Goal: Obtain resource: Download file/media

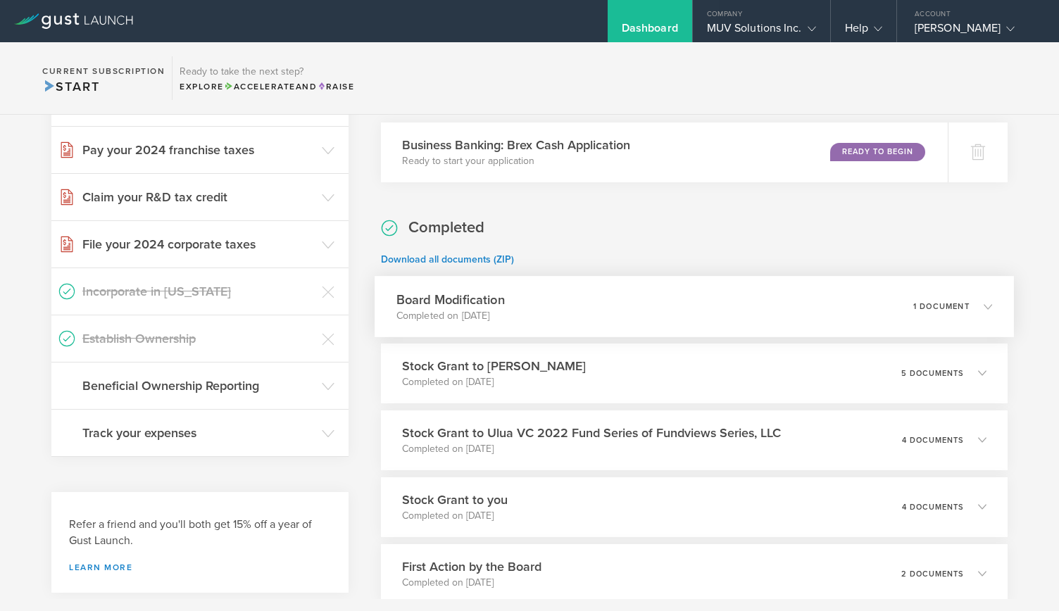
scroll to position [634, 0]
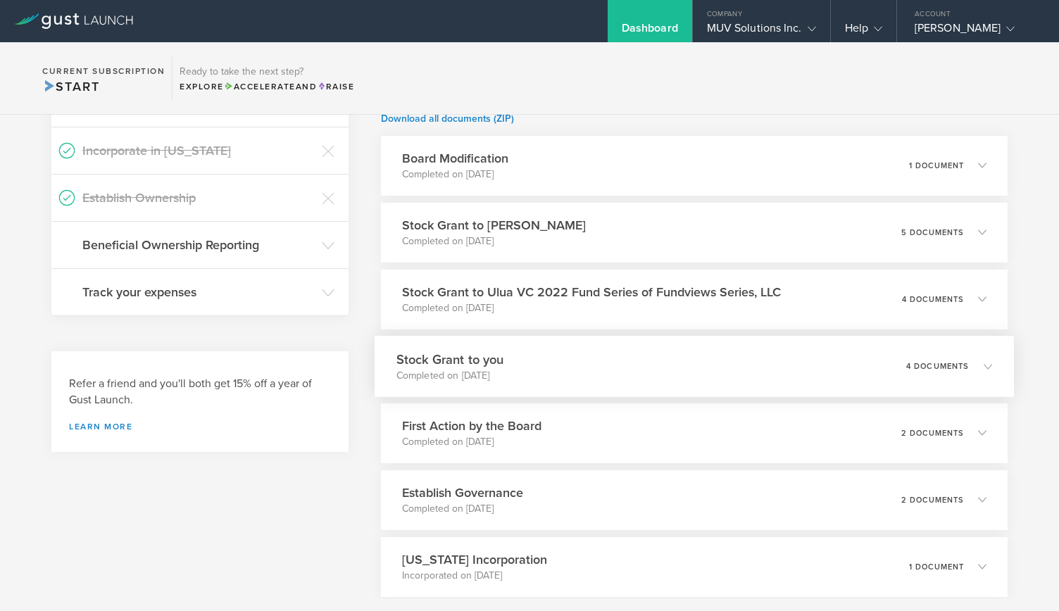
click at [691, 395] on div "Stock Grant to you Completed on [DATE] 4 documents" at bounding box center [694, 366] width 639 height 61
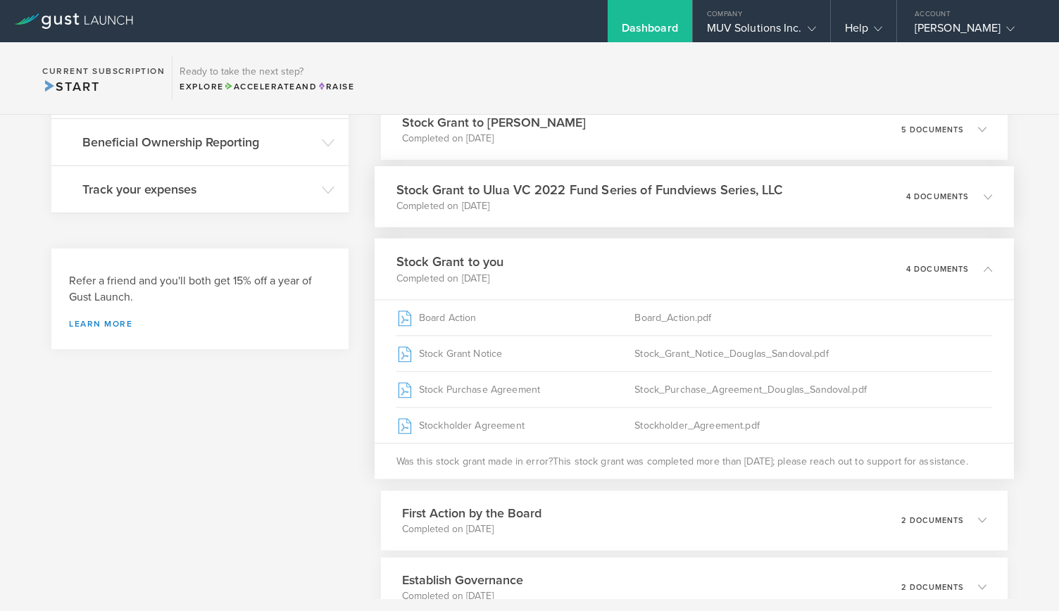
scroll to position [845, 0]
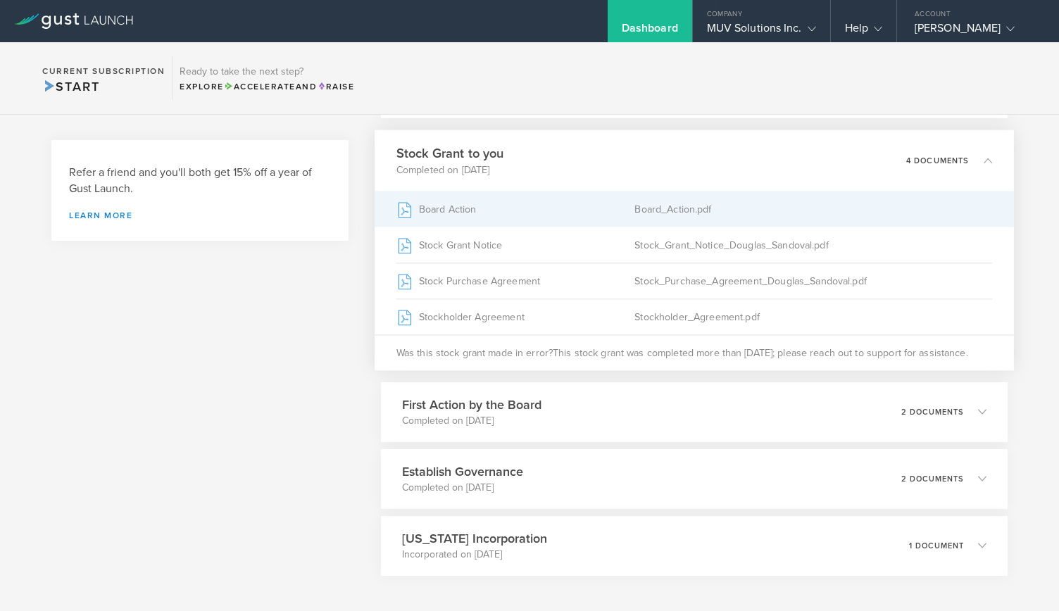
click at [636, 209] on div "Board_Action.pdf" at bounding box center [813, 208] width 358 height 35
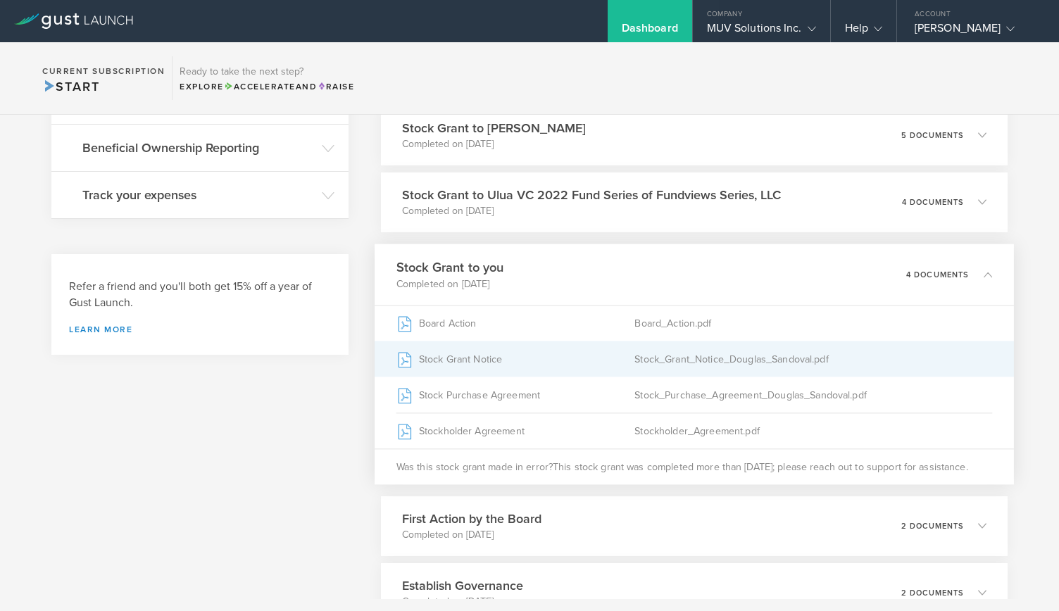
scroll to position [697, 0]
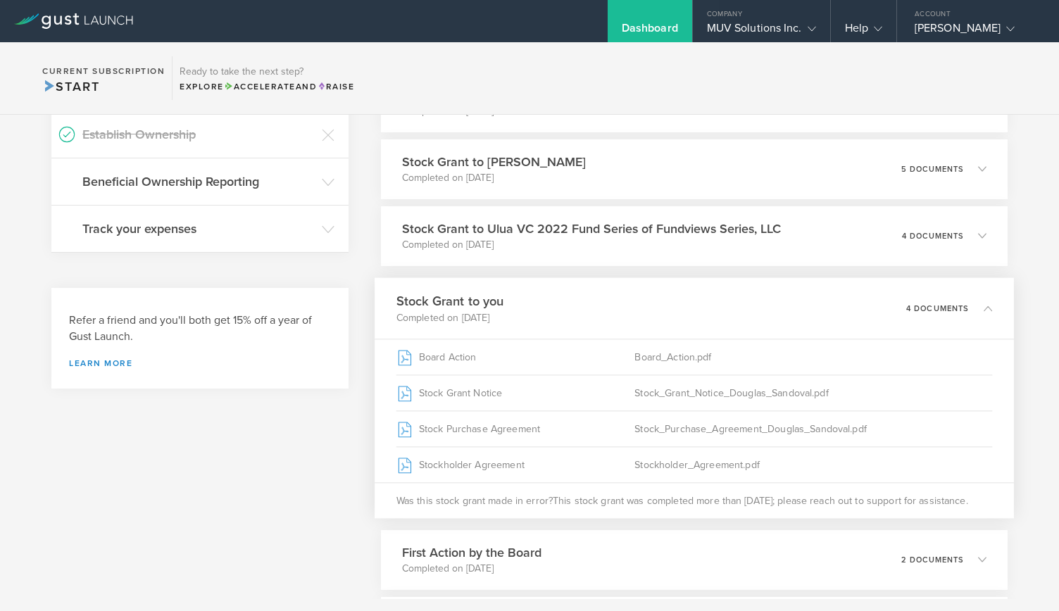
click at [665, 302] on div "Stock Grant to you Completed on [DATE] 4 documents" at bounding box center [694, 307] width 639 height 61
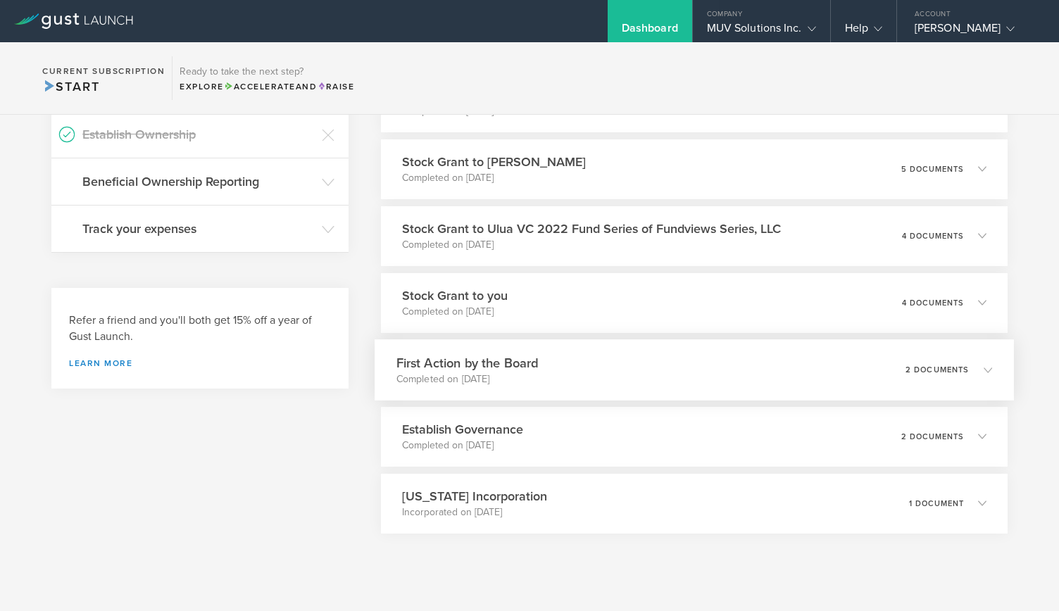
click at [616, 388] on div "First Action by the Board Completed on [DATE] 2 documents" at bounding box center [694, 369] width 639 height 61
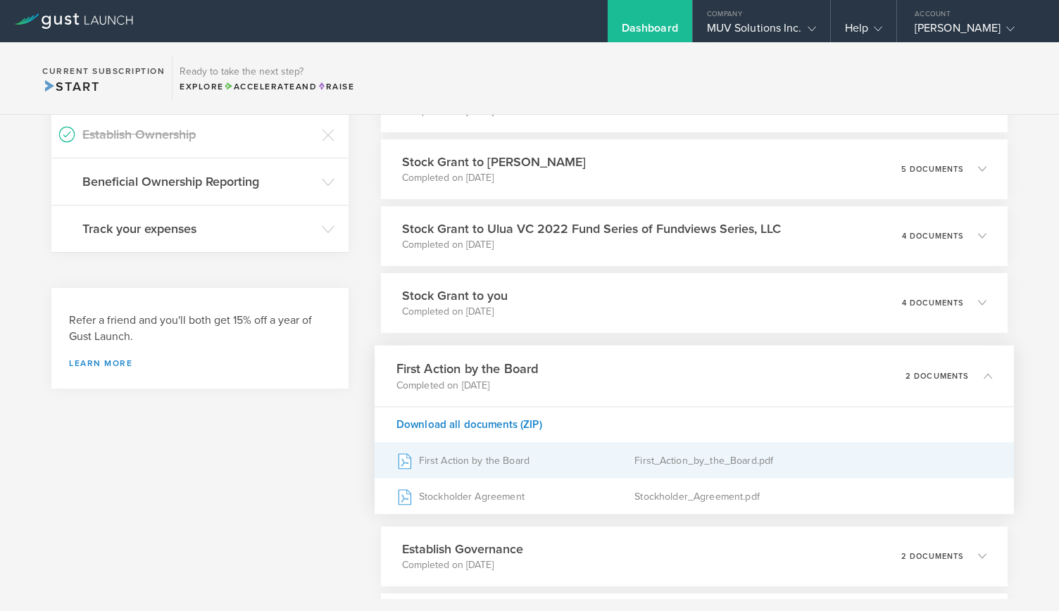
click at [507, 467] on div "First Action by the Board" at bounding box center [515, 460] width 239 height 35
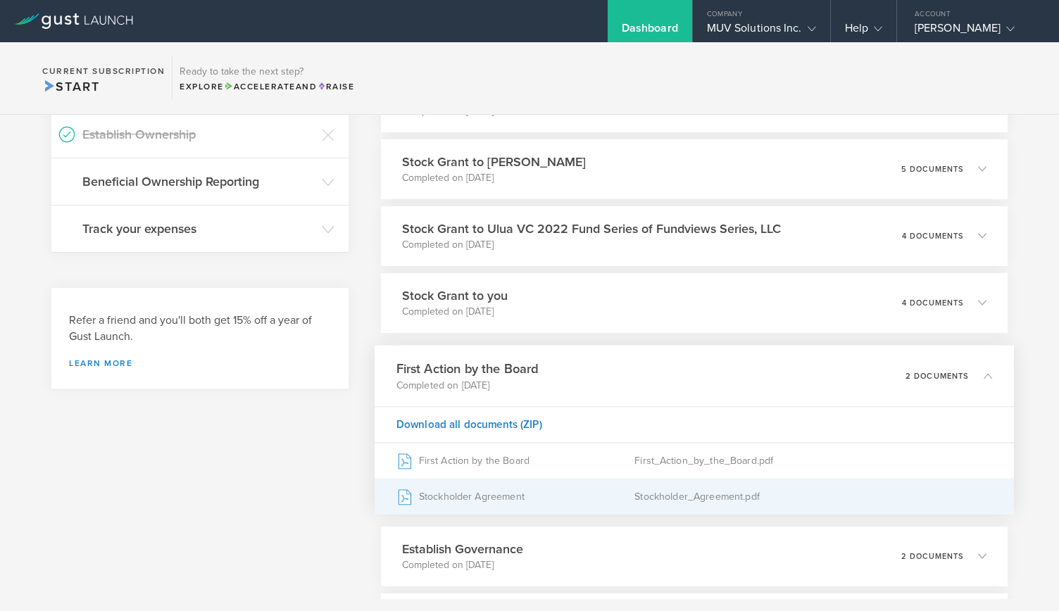
click at [508, 484] on div "Stockholder Agreement" at bounding box center [515, 496] width 239 height 35
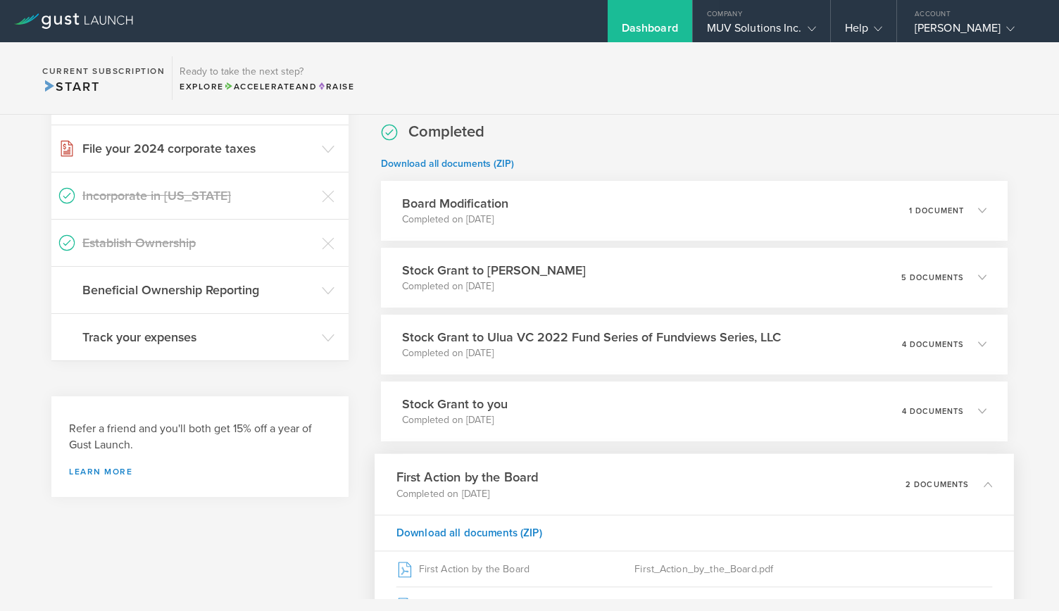
scroll to position [587, 0]
click at [501, 439] on div "Stock Grant to you Completed on [DATE] 4 documents" at bounding box center [694, 412] width 639 height 61
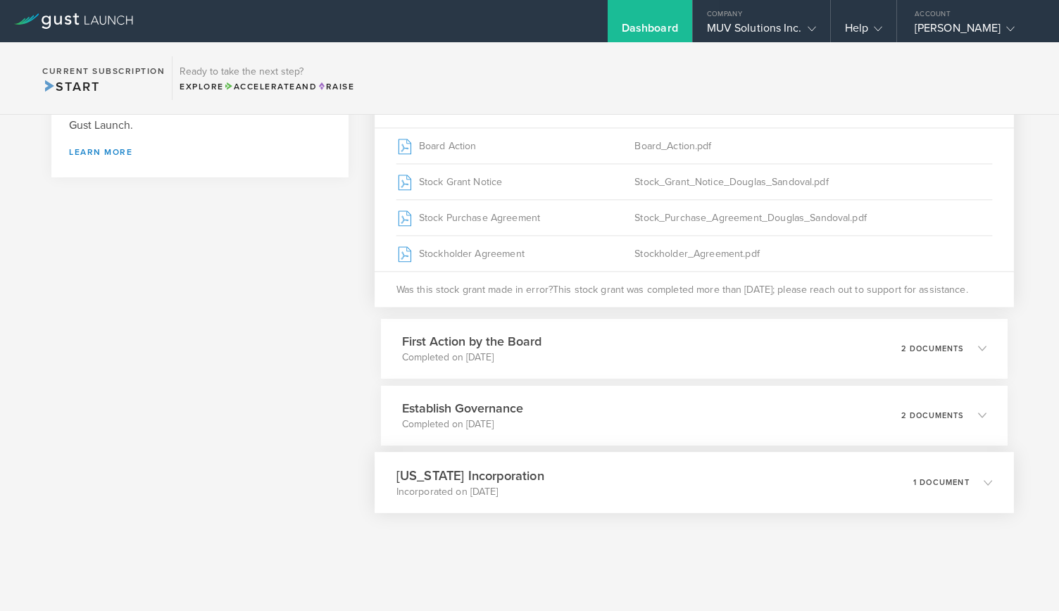
click at [508, 460] on div "[US_STATE] Incorporation Incorporated on [DATE] 1 document" at bounding box center [694, 482] width 639 height 61
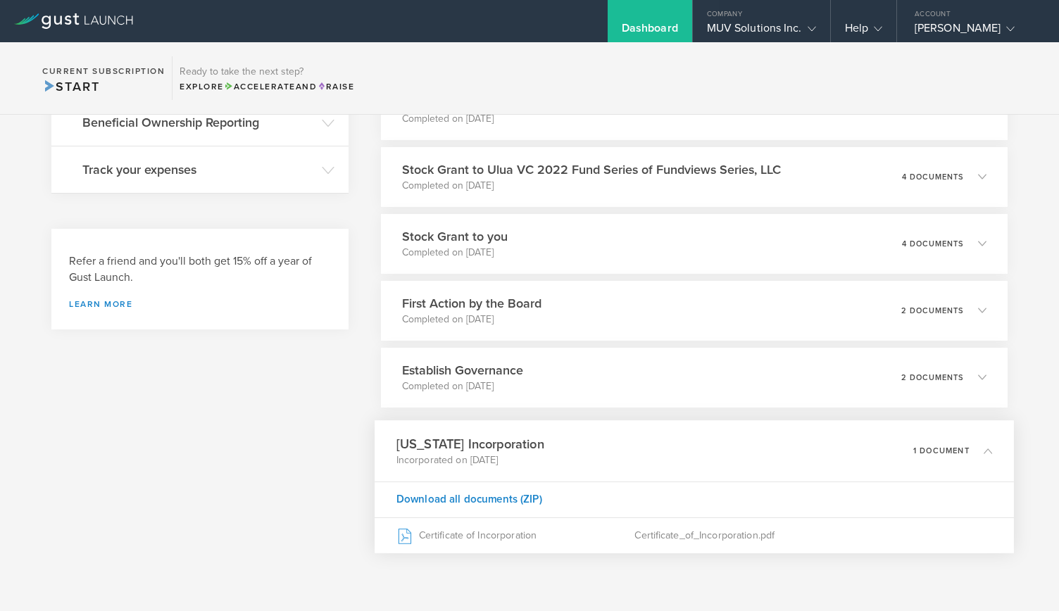
scroll to position [795, 0]
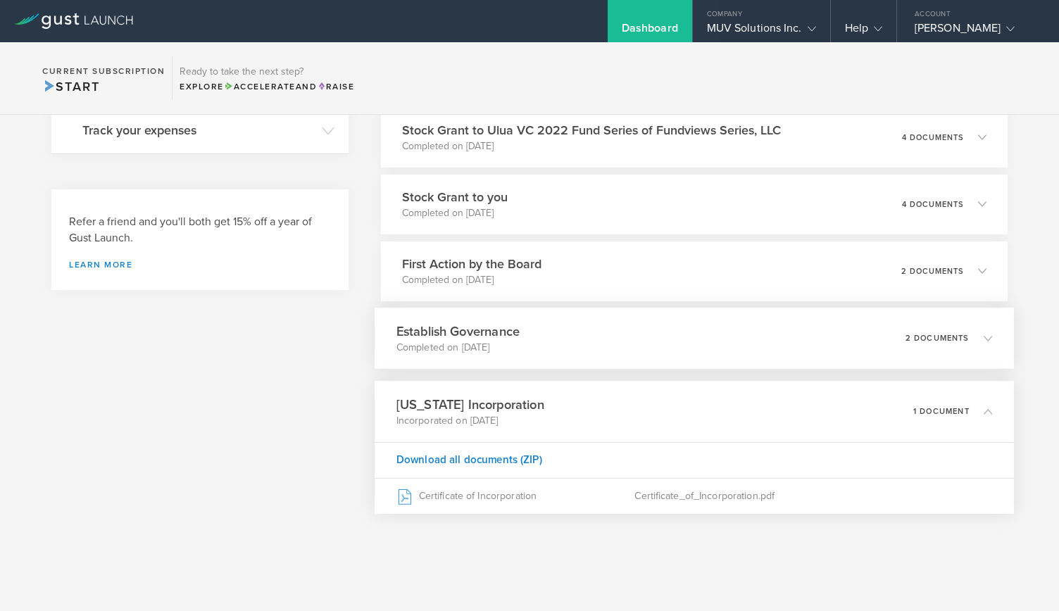
click at [560, 340] on div "Establish Governance Completed on [DATE] 2 documents" at bounding box center [694, 338] width 639 height 61
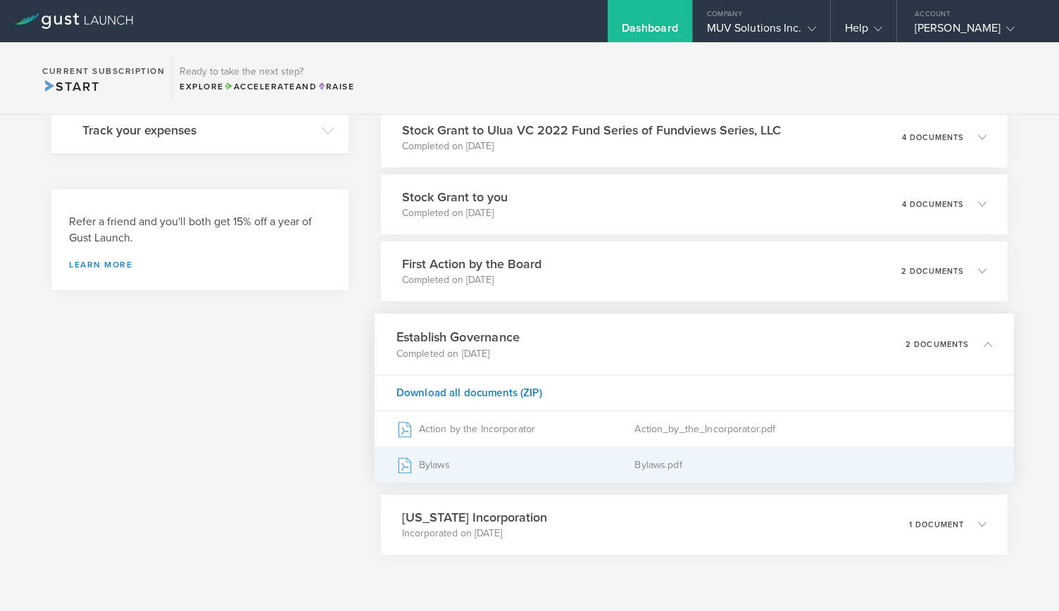
click at [435, 458] on div "Bylaws" at bounding box center [515, 464] width 239 height 35
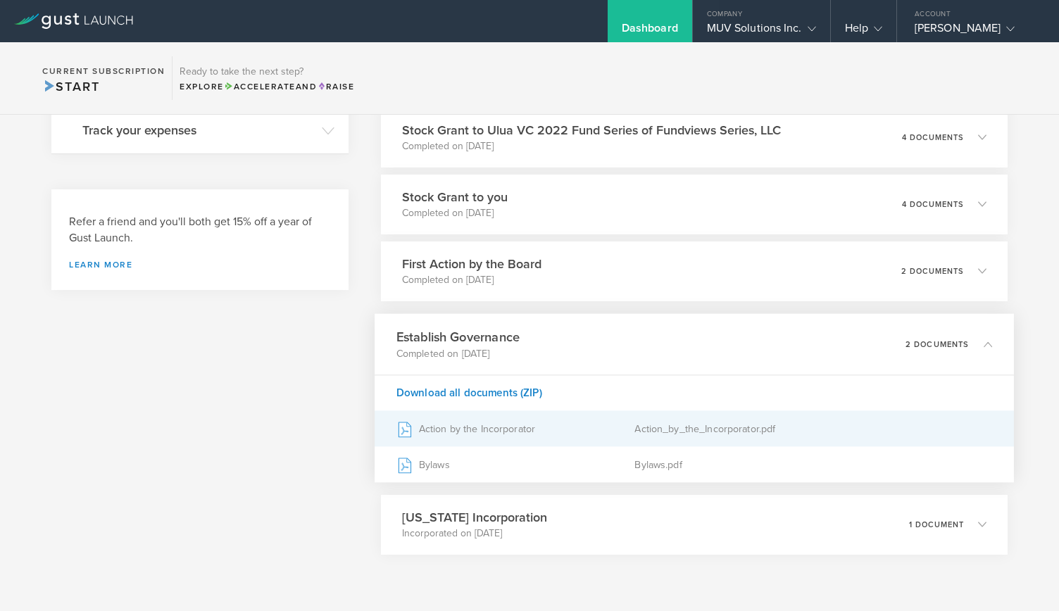
click at [476, 433] on div "Action by the Incorporator" at bounding box center [515, 428] width 239 height 35
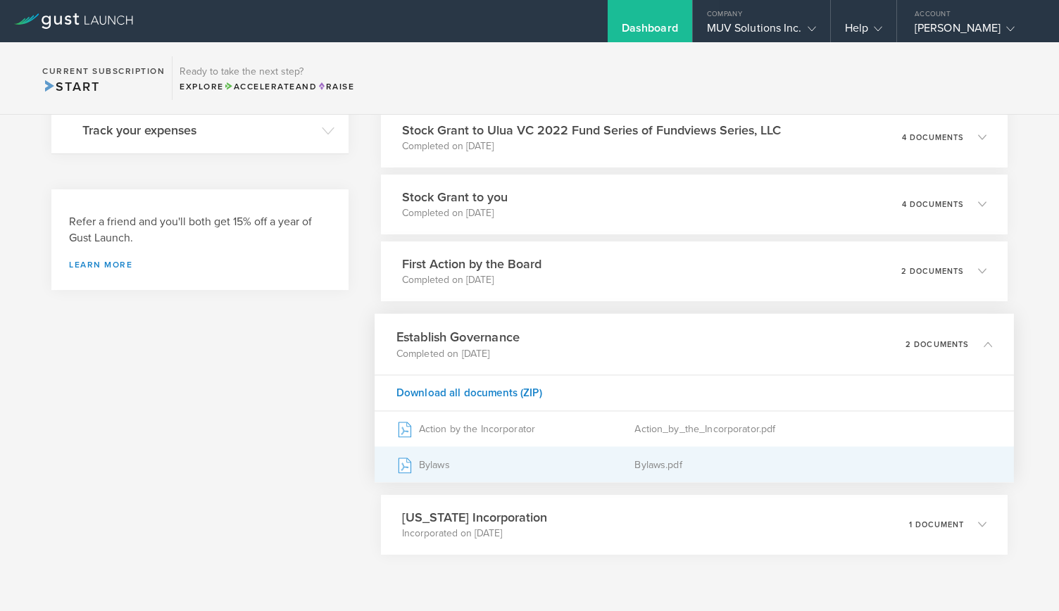
click at [401, 461] on icon at bounding box center [404, 465] width 12 height 15
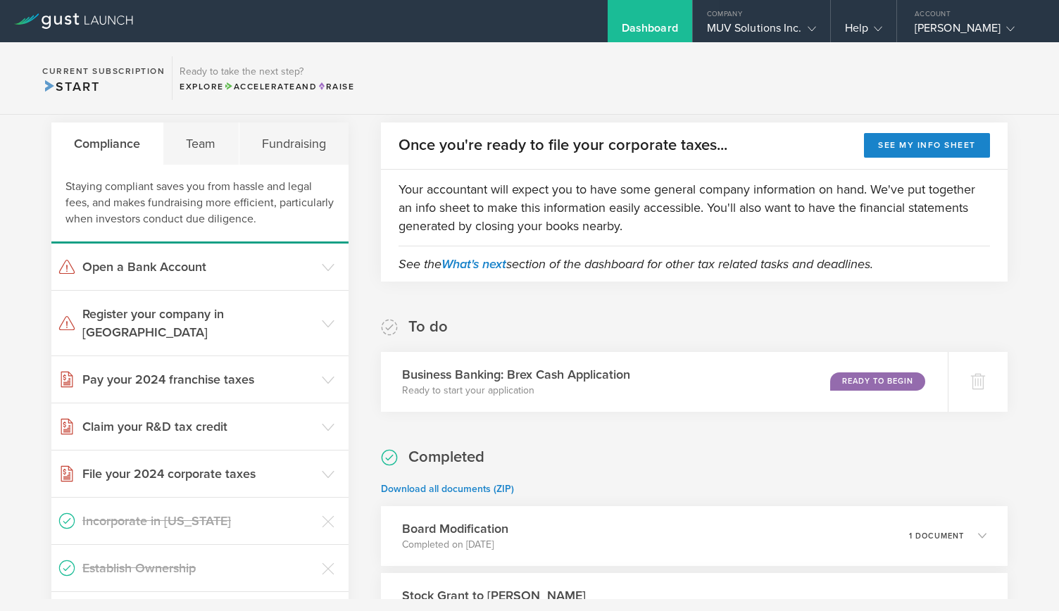
scroll to position [263, 0]
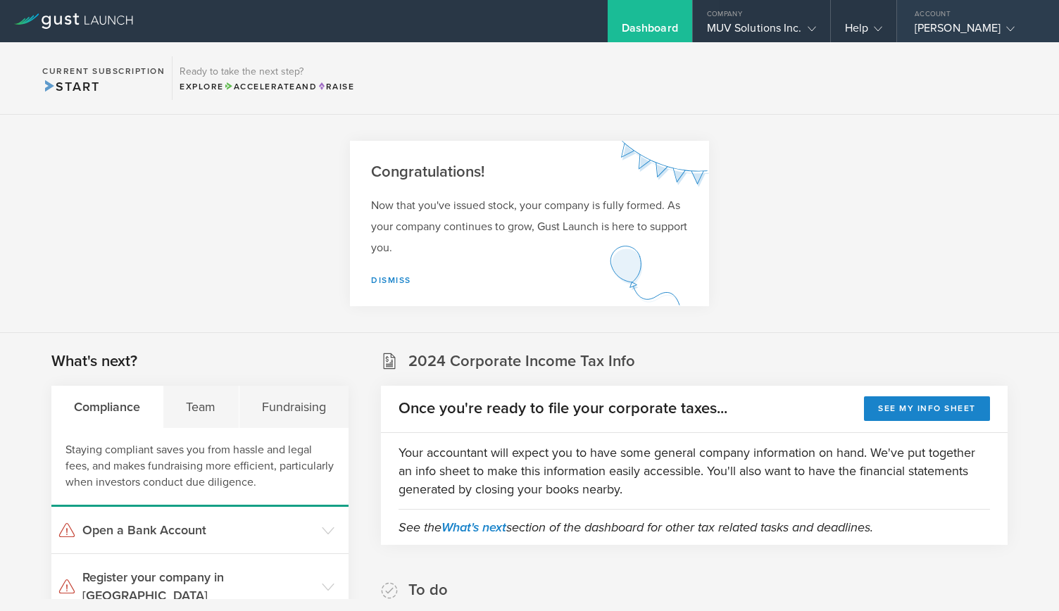
click at [919, 2] on div "Account" at bounding box center [978, 10] width 162 height 21
